Goal: Task Accomplishment & Management: Manage account settings

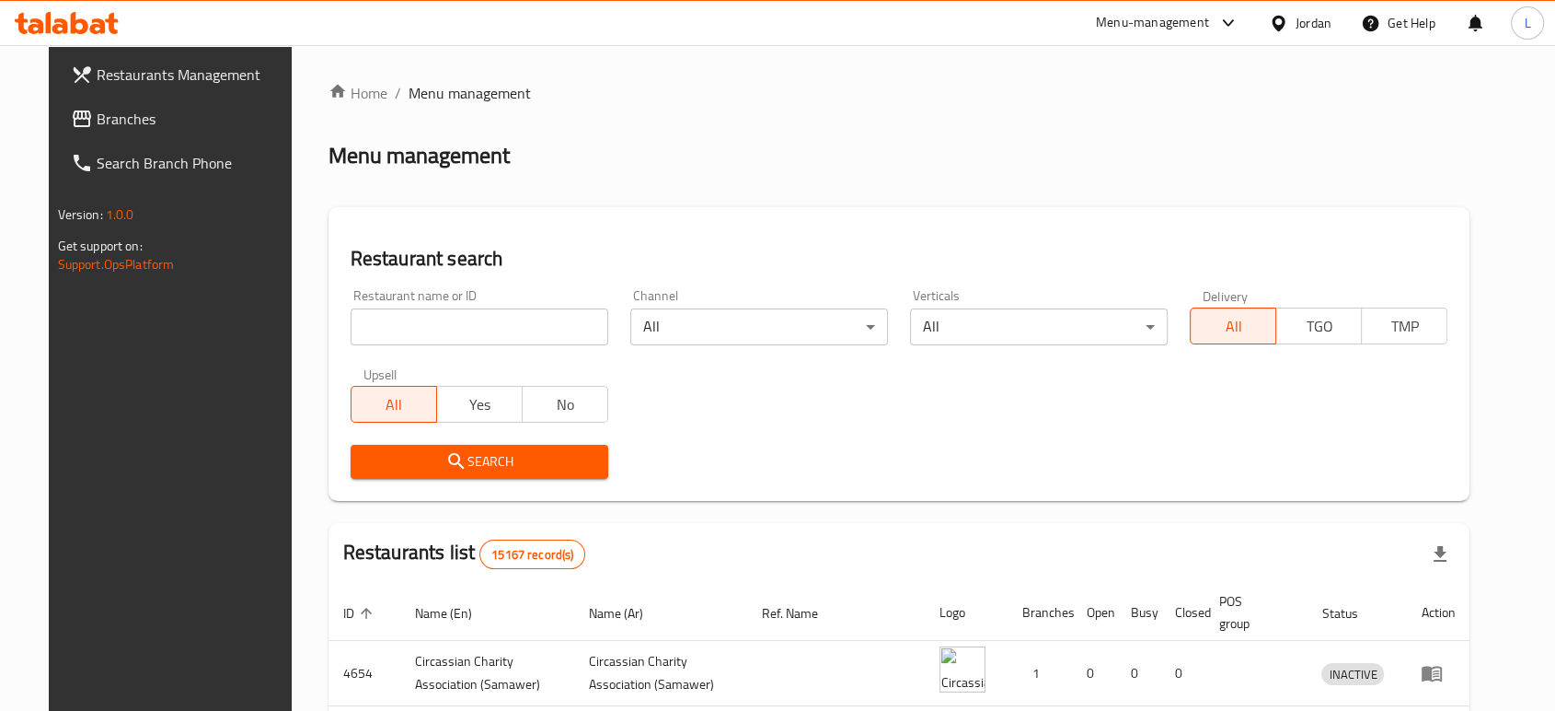
click at [1174, 21] on div "Menu-management" at bounding box center [1152, 23] width 113 height 22
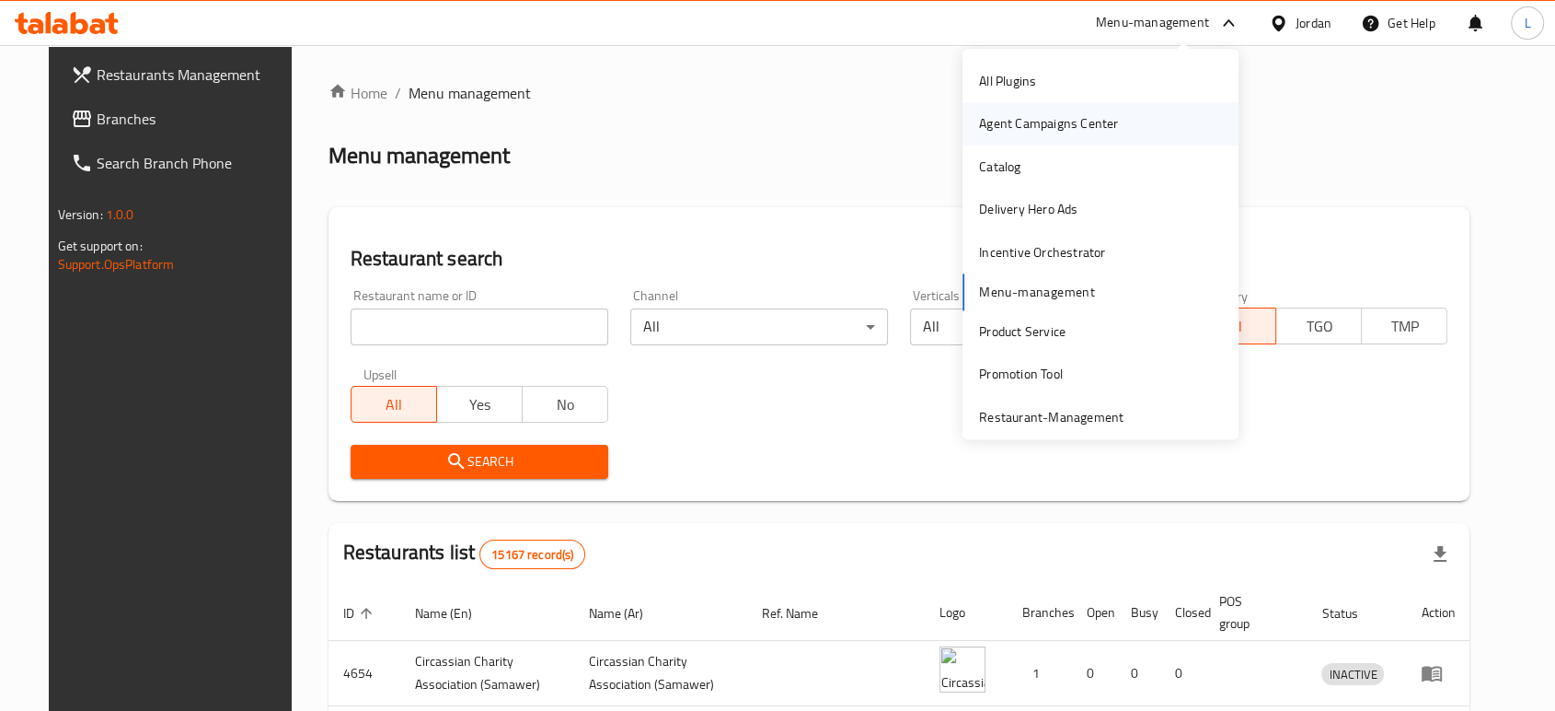
click at [1017, 121] on div "Agent Campaigns Center" at bounding box center [1048, 124] width 139 height 20
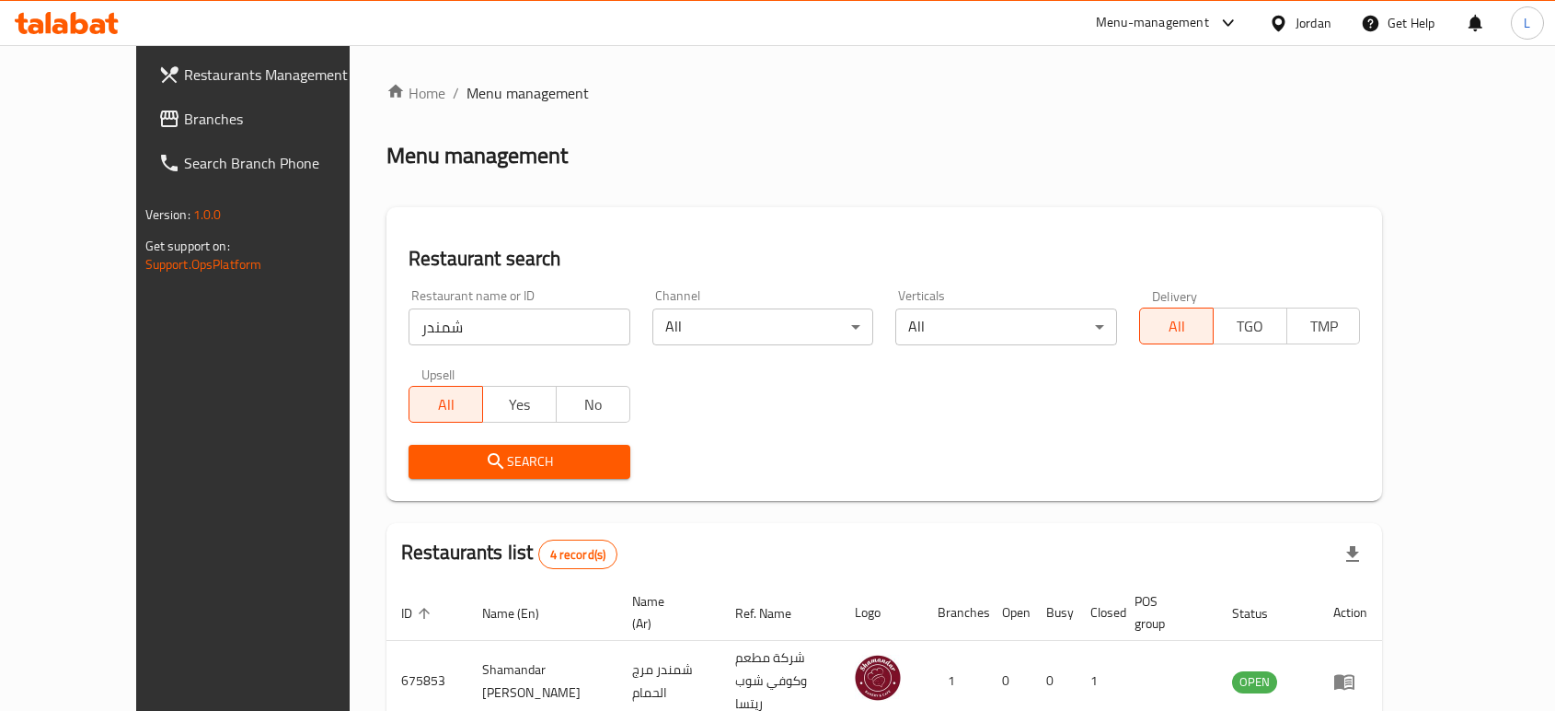
scroll to position [62, 0]
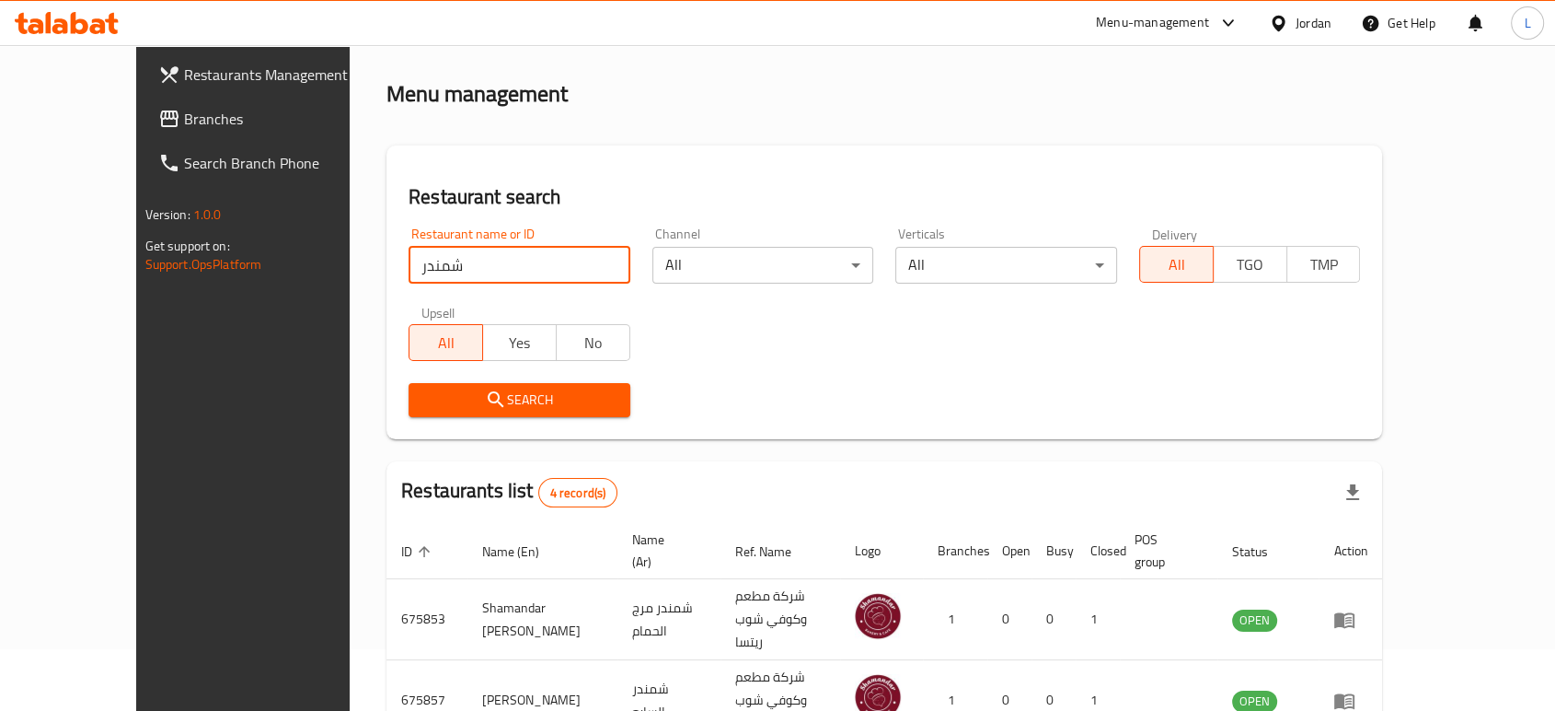
drag, startPoint x: 373, startPoint y: 267, endPoint x: 287, endPoint y: 272, distance: 85.8
click at [350, 272] on div "Home / Menu management Menu management Restaurant search Restaurant name or ID …" at bounding box center [884, 484] width 1069 height 1003
click button "Search" at bounding box center [520, 400] width 222 height 34
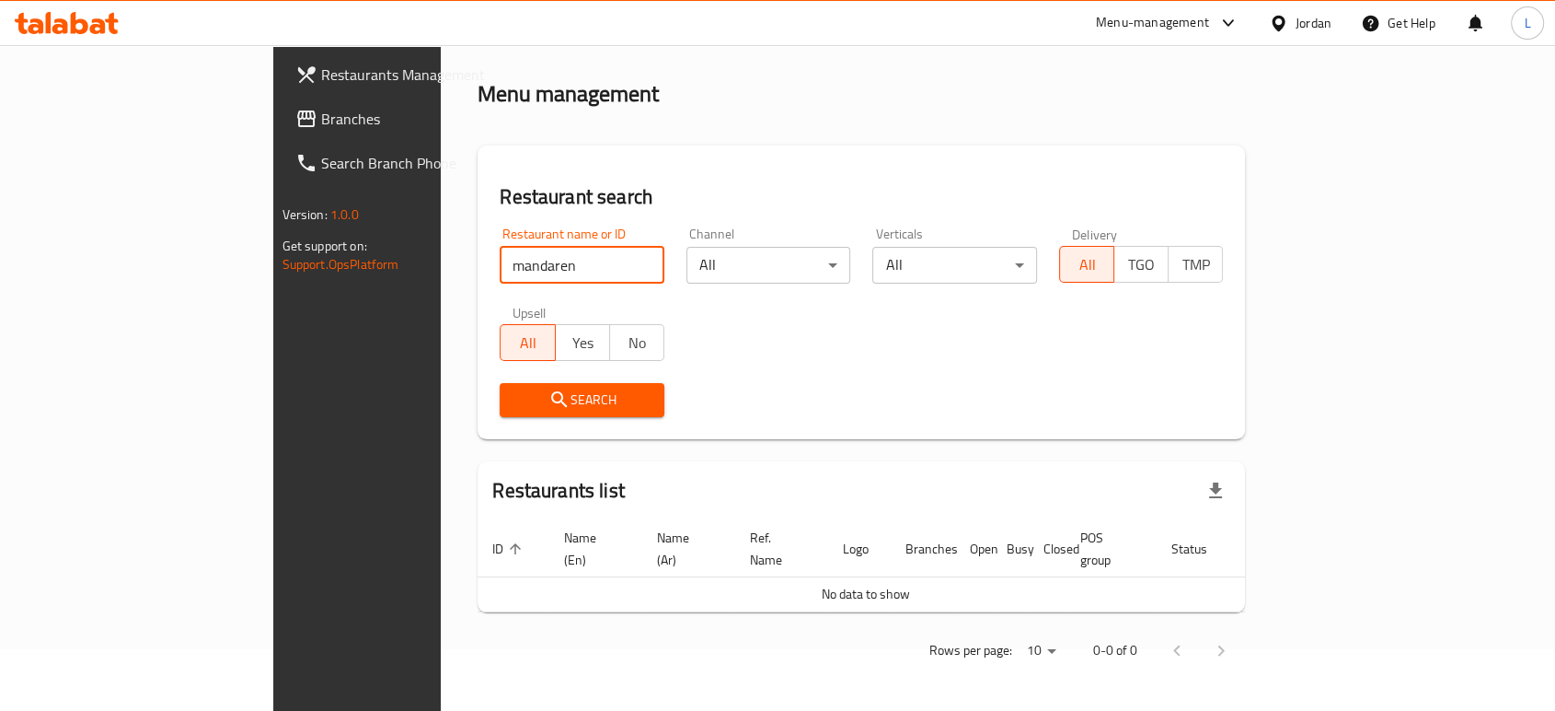
scroll to position [40, 0]
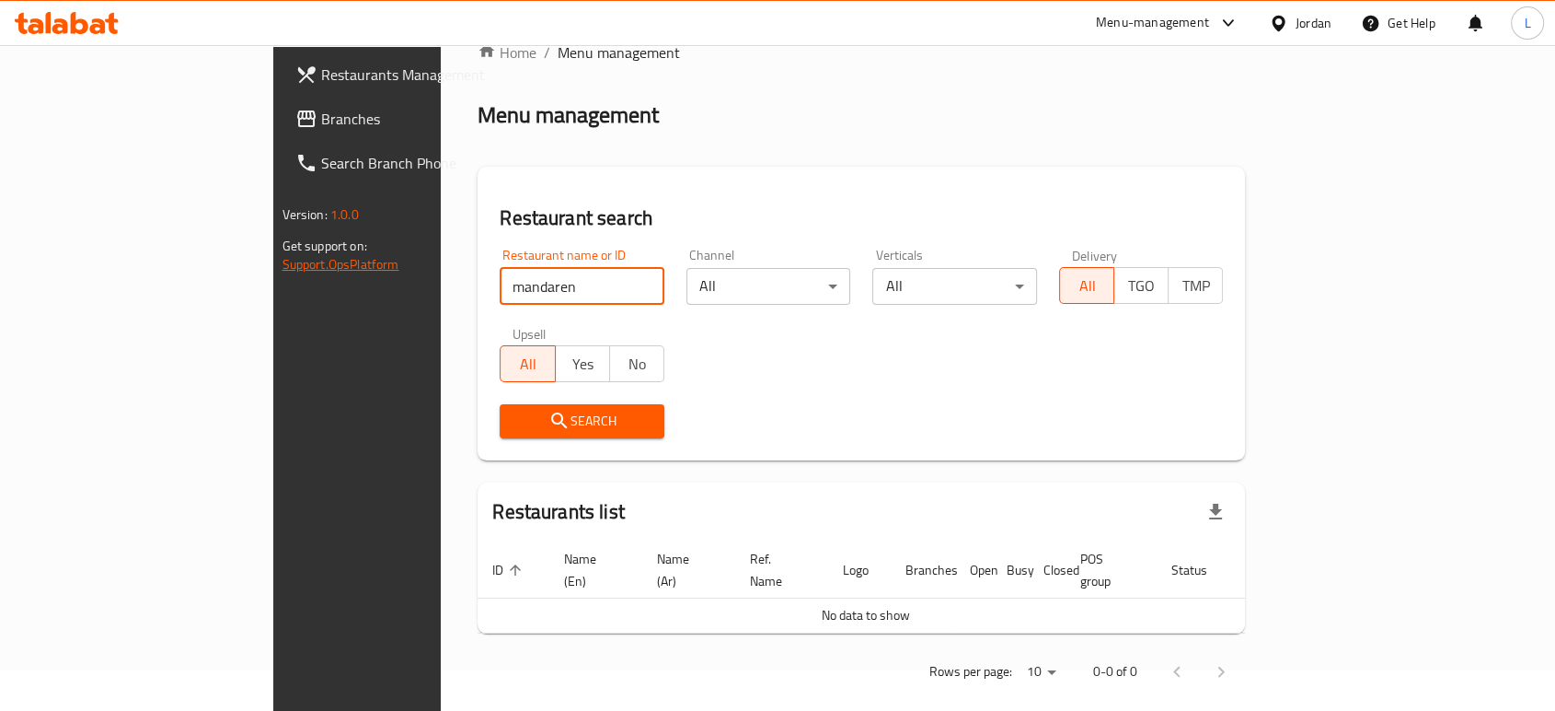
drag, startPoint x: 411, startPoint y: 280, endPoint x: 119, endPoint y: 259, distance: 293.4
click at [273, 283] on div "Restaurants Management Branches Search Branch Phone Version: 1.0.0 Get support …" at bounding box center [778, 369] width 1010 height 728
type input "[DEMOGRAPHIC_DATA]"
click button "Search" at bounding box center [582, 421] width 165 height 34
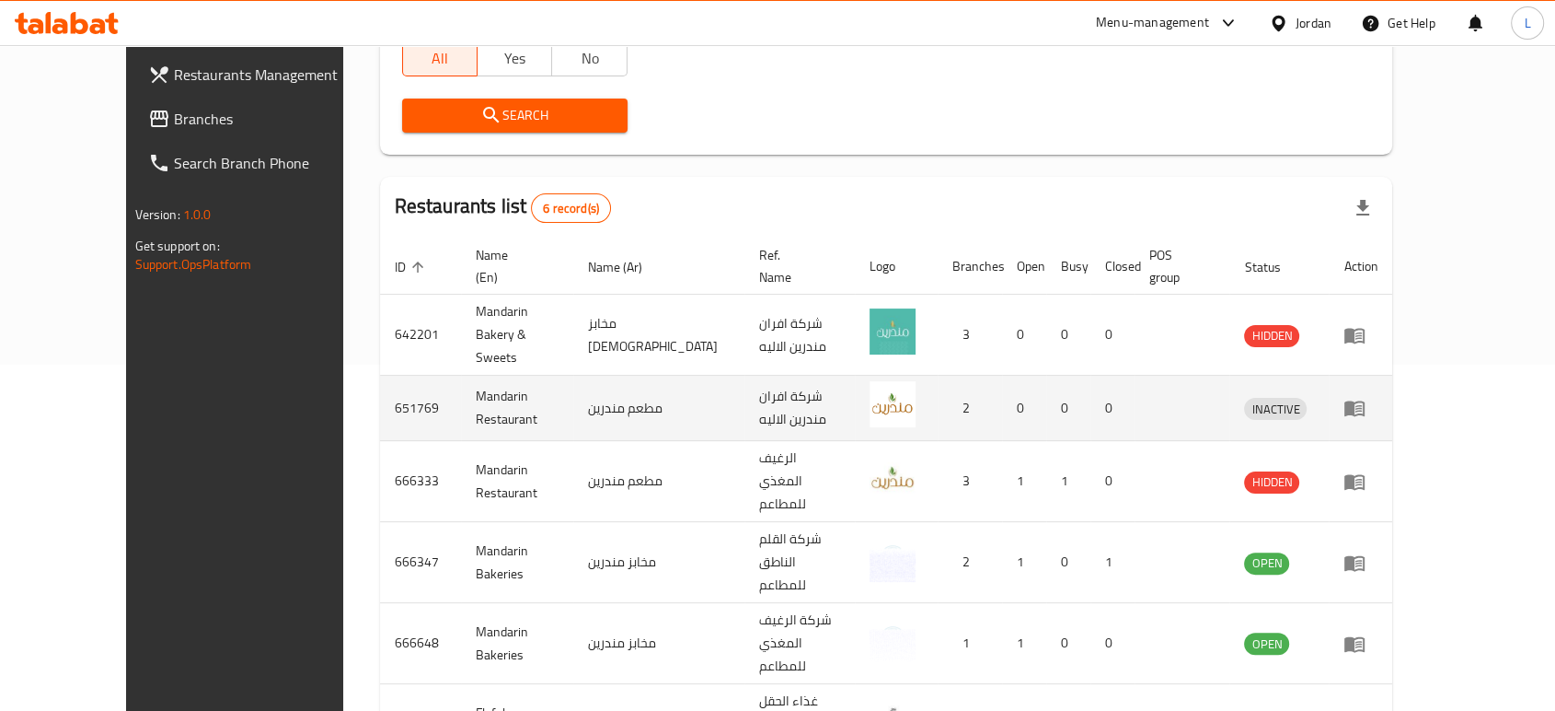
scroll to position [368, 0]
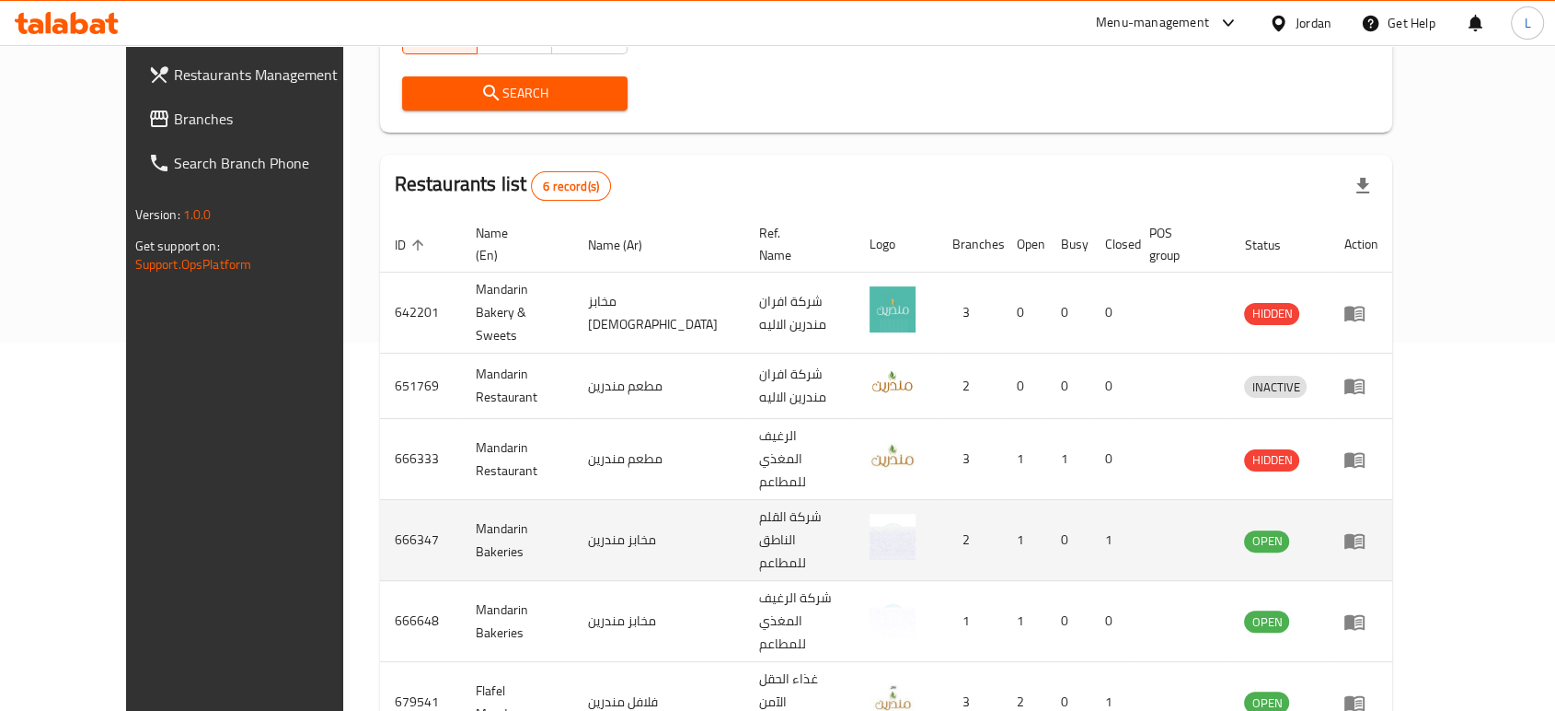
click at [1365, 533] on icon "enhanced table" at bounding box center [1355, 541] width 20 height 16
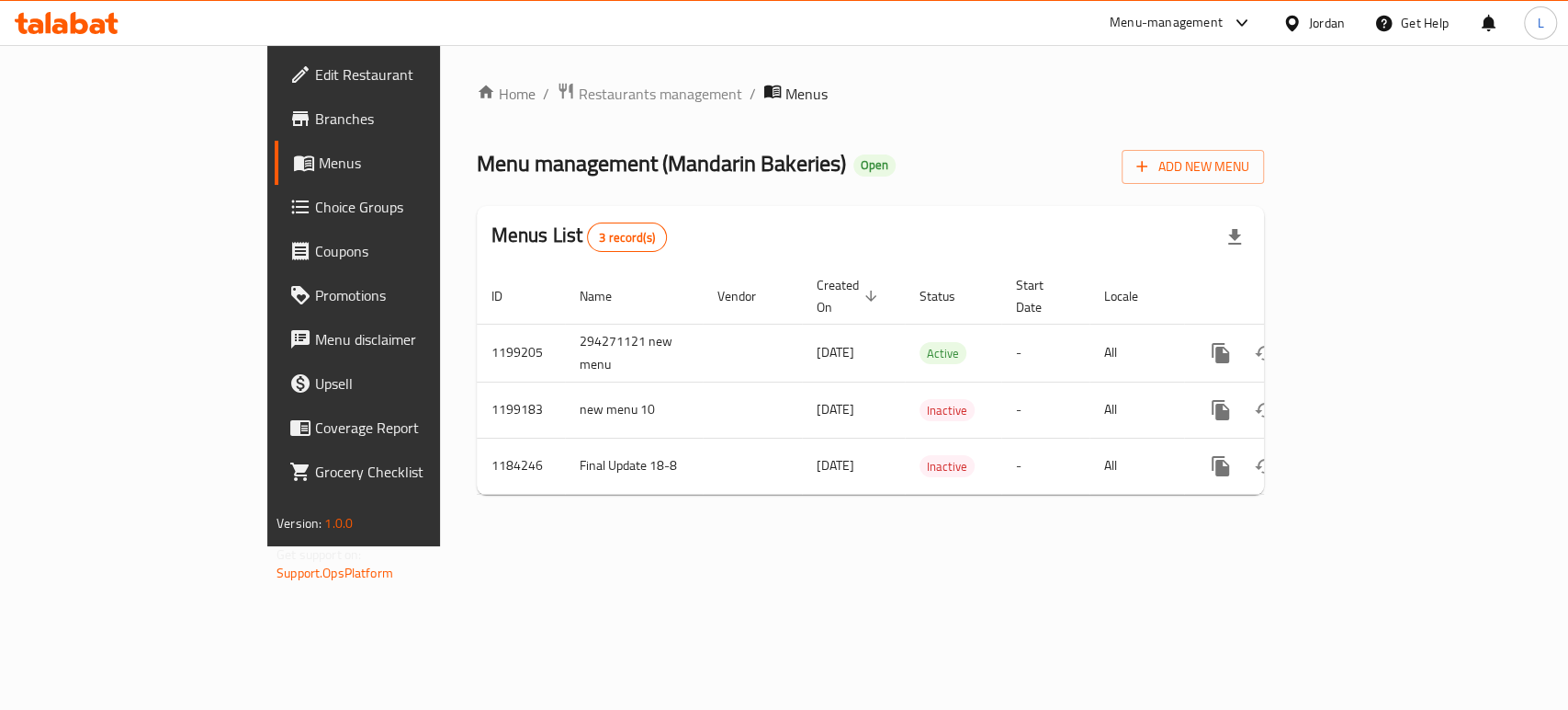
click at [289, 123] on span at bounding box center [302, 119] width 26 height 22
